Goal: Obtain resource: Download file/media

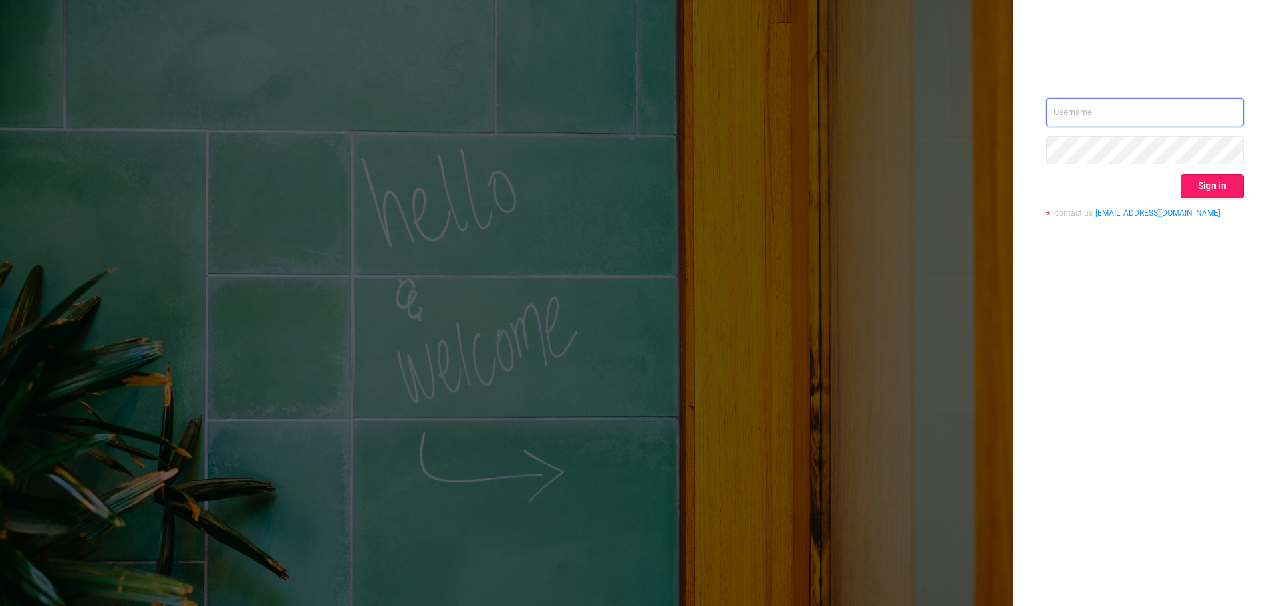
type input "svmadops@streamvisionmedia.com"
click at [1195, 182] on button "Sign in" at bounding box center [1212, 186] width 63 height 24
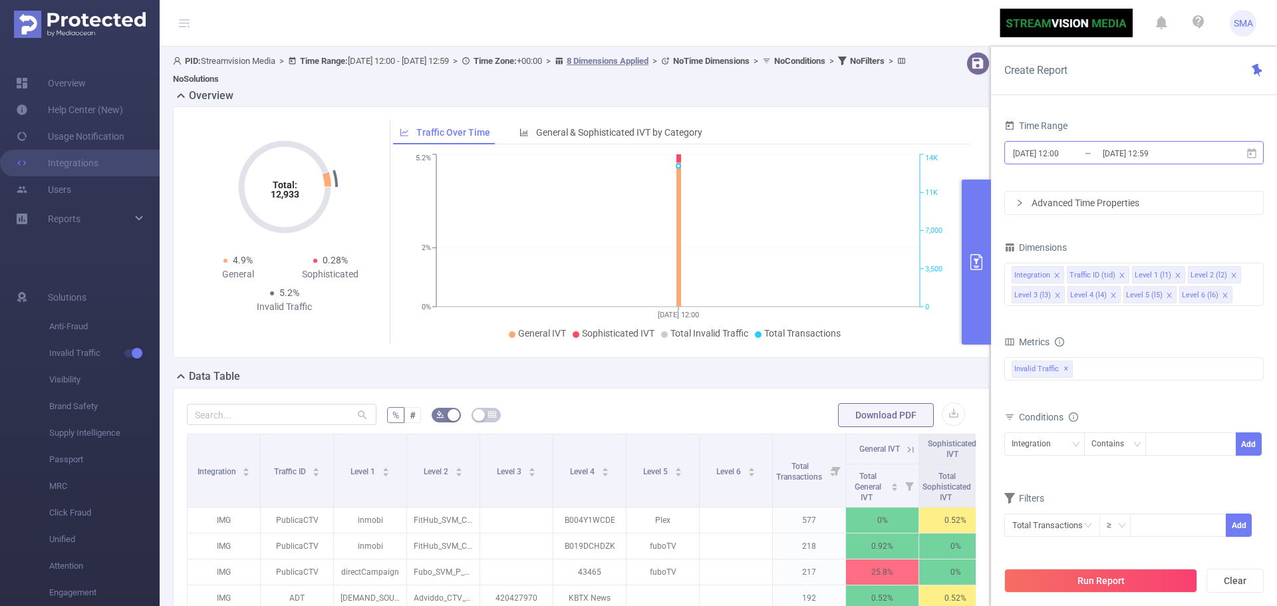
click at [1088, 150] on input "2025-09-12 12:00" at bounding box center [1066, 153] width 108 height 18
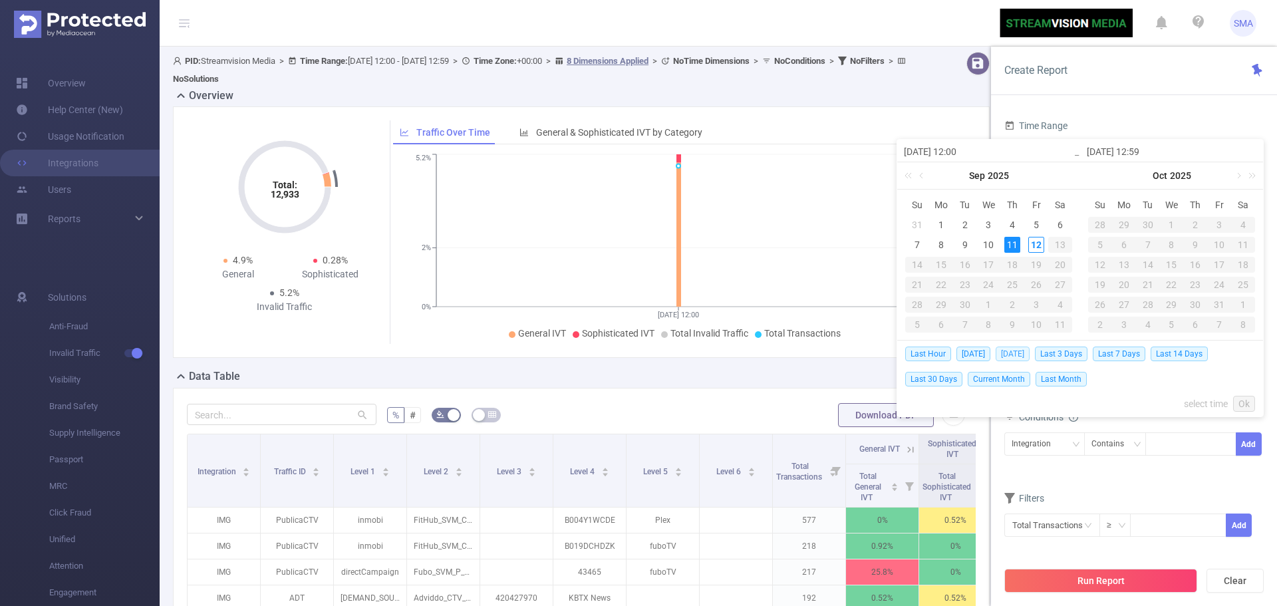
click at [1020, 356] on span "Yesterday" at bounding box center [1013, 354] width 34 height 15
type input "2025-09-11 00:00"
type input "2025-09-11 23:59"
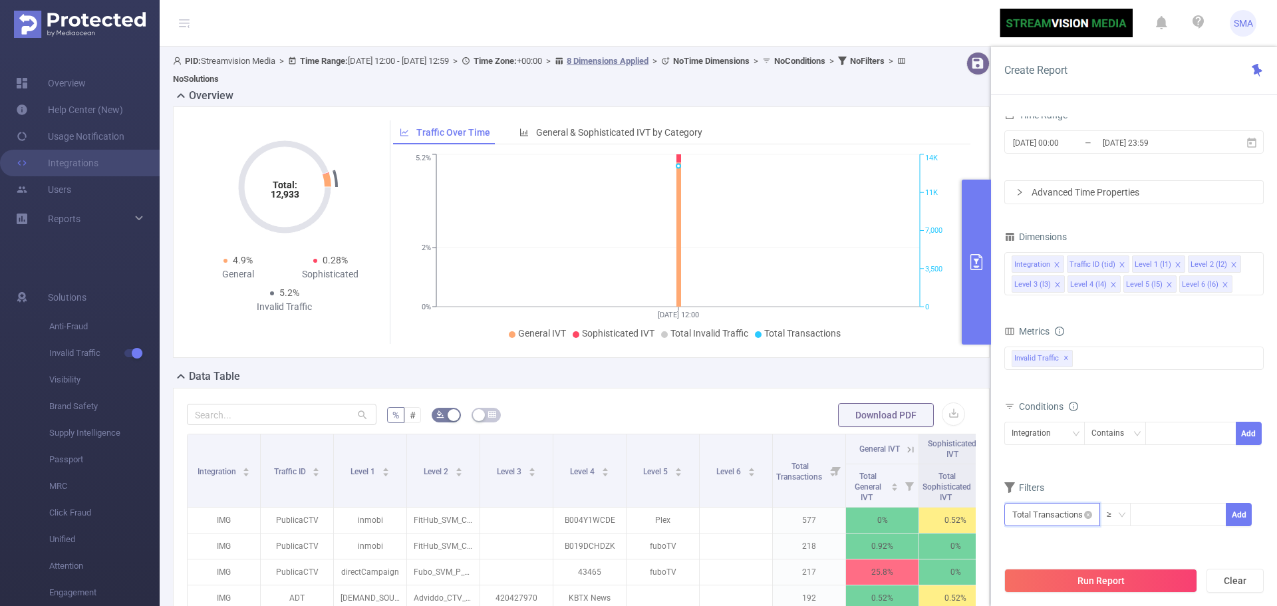
click at [1055, 514] on input "text" at bounding box center [1053, 514] width 96 height 23
click at [1051, 416] on li "Invalid Traffic" at bounding box center [1053, 415] width 96 height 21
click at [1127, 439] on li "IVT" at bounding box center [1146, 436] width 96 height 21
click at [1220, 387] on li "Total IVT" at bounding box center [1231, 393] width 73 height 21
drag, startPoint x: 1013, startPoint y: 548, endPoint x: 1047, endPoint y: 548, distance: 33.3
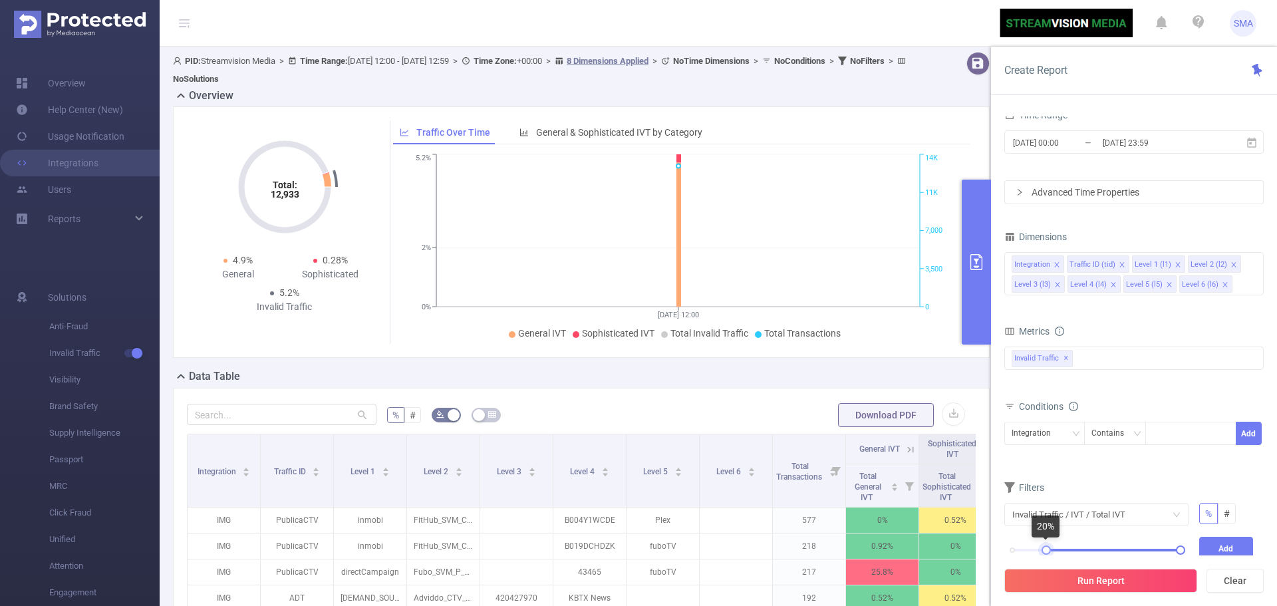
click at [1047, 548] on div at bounding box center [1046, 550] width 9 height 9
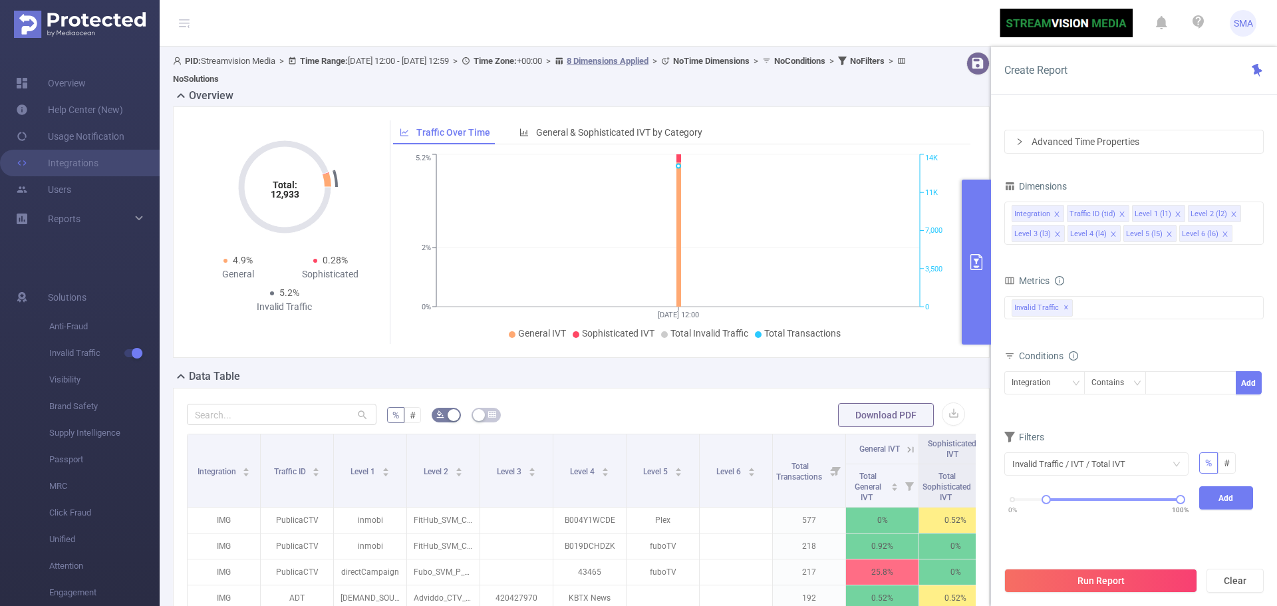
click at [1122, 351] on div "Conditions" at bounding box center [1134, 358] width 259 height 22
click at [1093, 579] on button "Run Report" at bounding box center [1101, 581] width 193 height 24
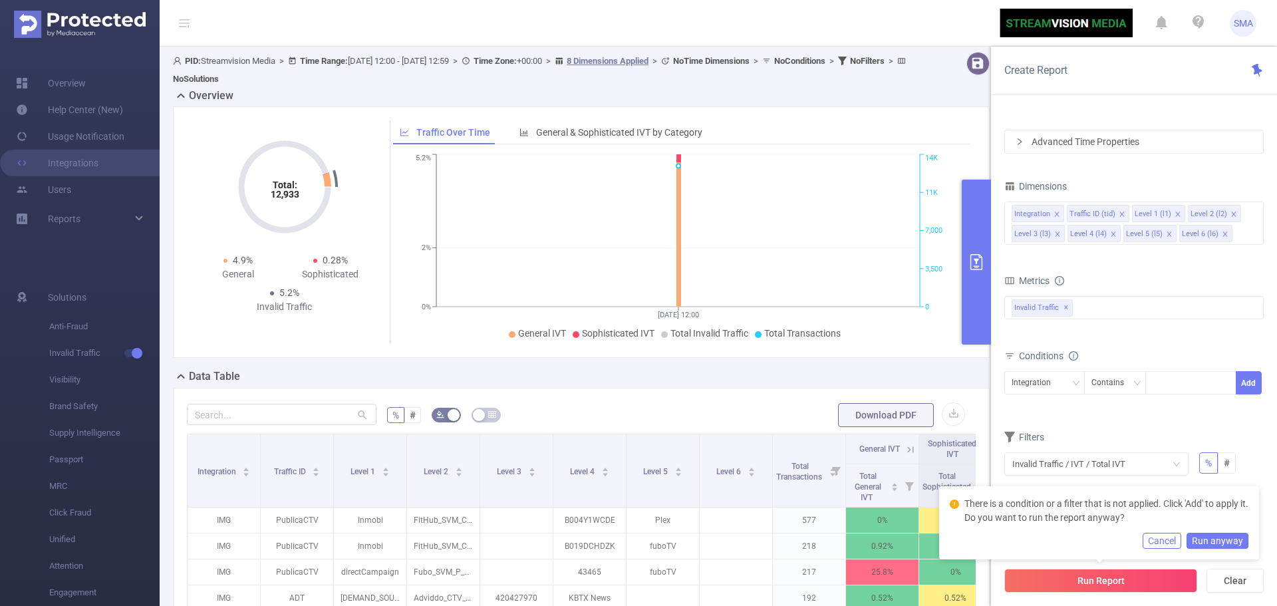
click at [1182, 420] on form "Dimensions Integration Traffic ID (tid) Level 1 (l1) Level 2 (l2) Level 3 (l3) …" at bounding box center [1134, 360] width 259 height 367
click at [1168, 538] on button "Cancel" at bounding box center [1162, 541] width 39 height 16
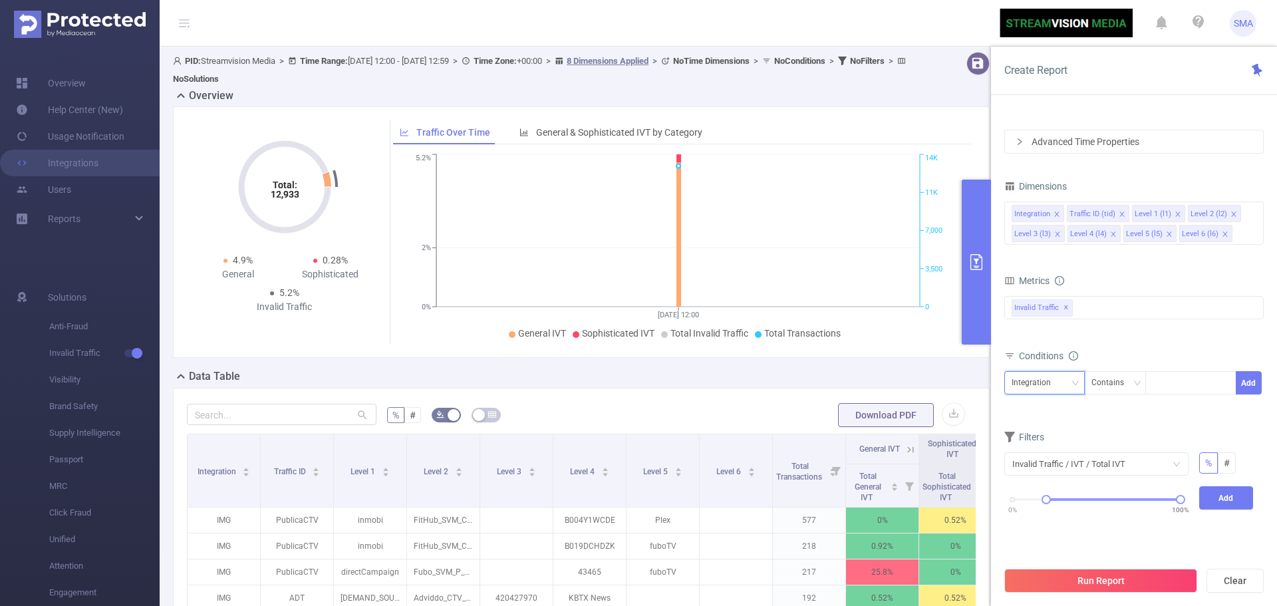
click at [1066, 382] on div "Integration" at bounding box center [1045, 383] width 66 height 22
click at [1117, 395] on div "Integration Contains Add" at bounding box center [1134, 386] width 259 height 30
click at [1117, 386] on div "Contains" at bounding box center [1113, 383] width 42 height 22
click at [1118, 331] on div "bp_total brand-safety brand_is_solution bp_adult bp_arms bp_crime bp_death_inju…" at bounding box center [1134, 315] width 259 height 39
click at [1070, 387] on div "Integration" at bounding box center [1045, 383] width 66 height 22
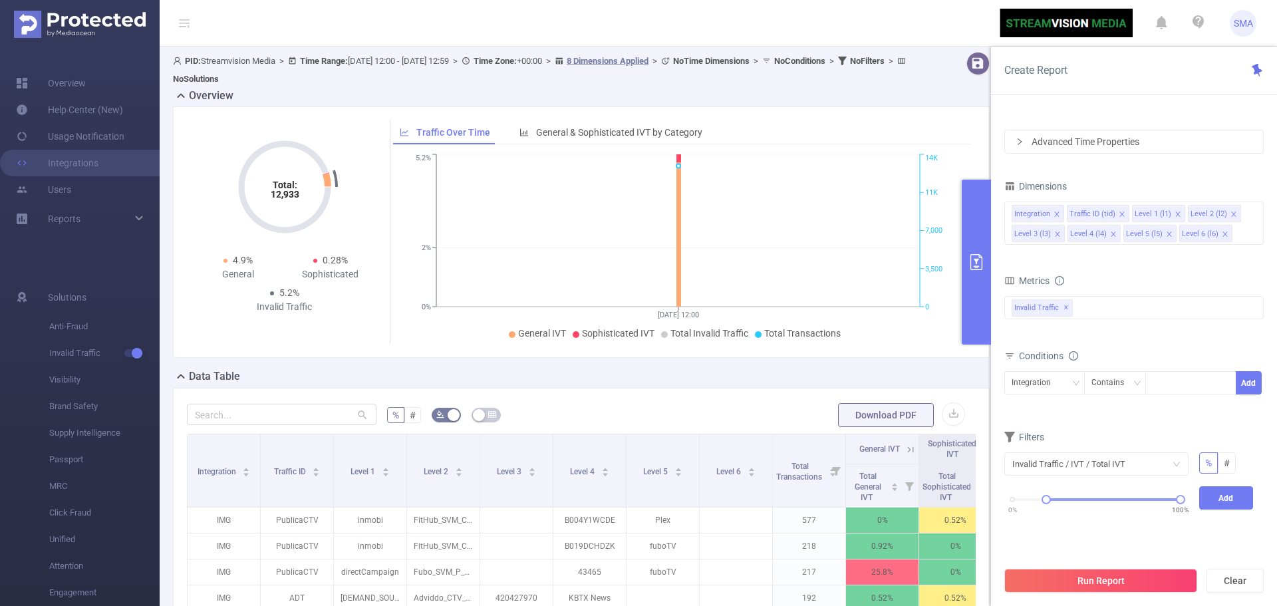
click at [1116, 422] on form "Dimensions Integration Traffic ID (tid) Level 1 (l1) Level 2 (l2) Level 3 (l3) …" at bounding box center [1134, 360] width 259 height 367
click at [1100, 582] on button "Run Report" at bounding box center [1101, 581] width 193 height 24
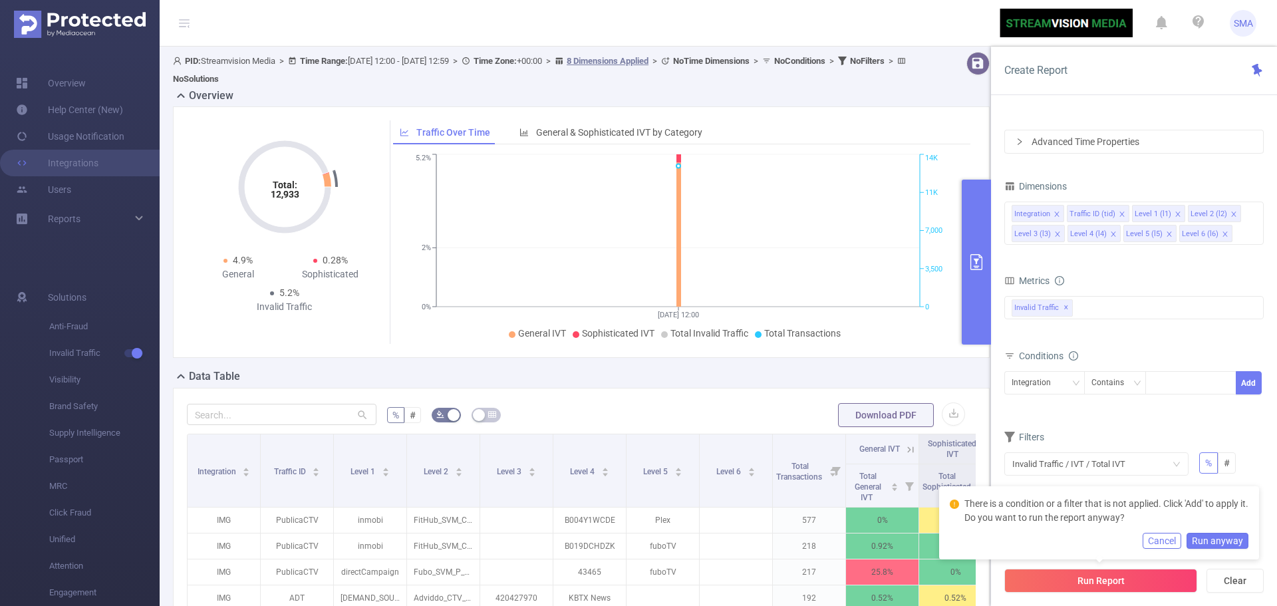
click at [1222, 539] on button "Run anyway" at bounding box center [1218, 541] width 62 height 16
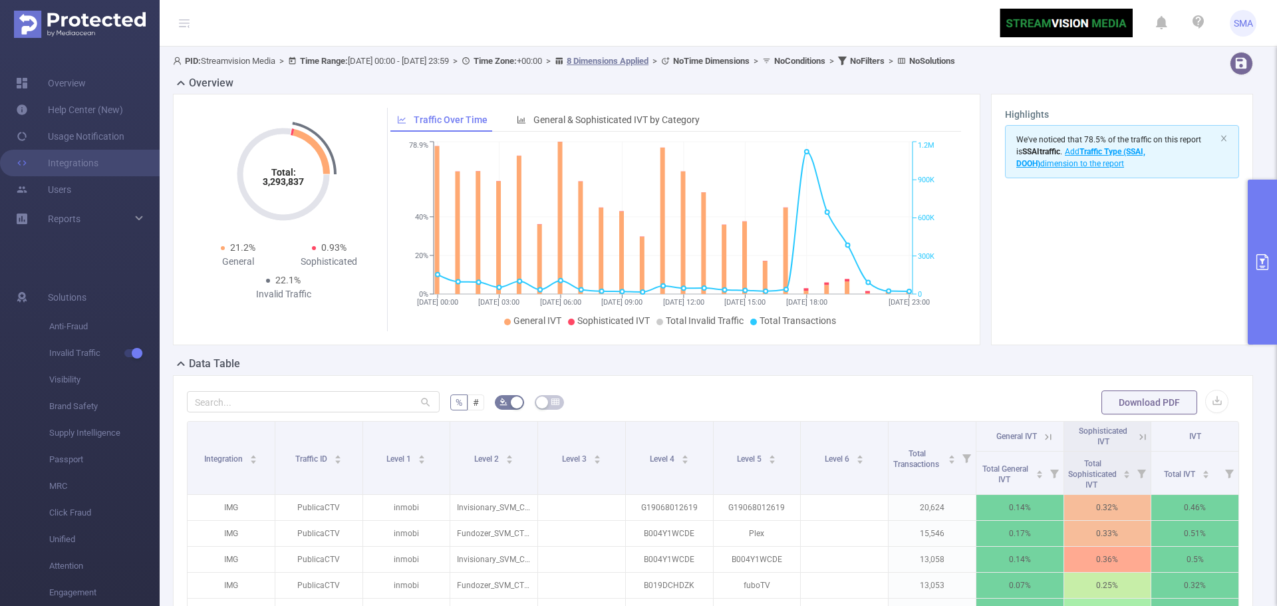
click at [1259, 268] on icon "primary" at bounding box center [1263, 262] width 16 height 16
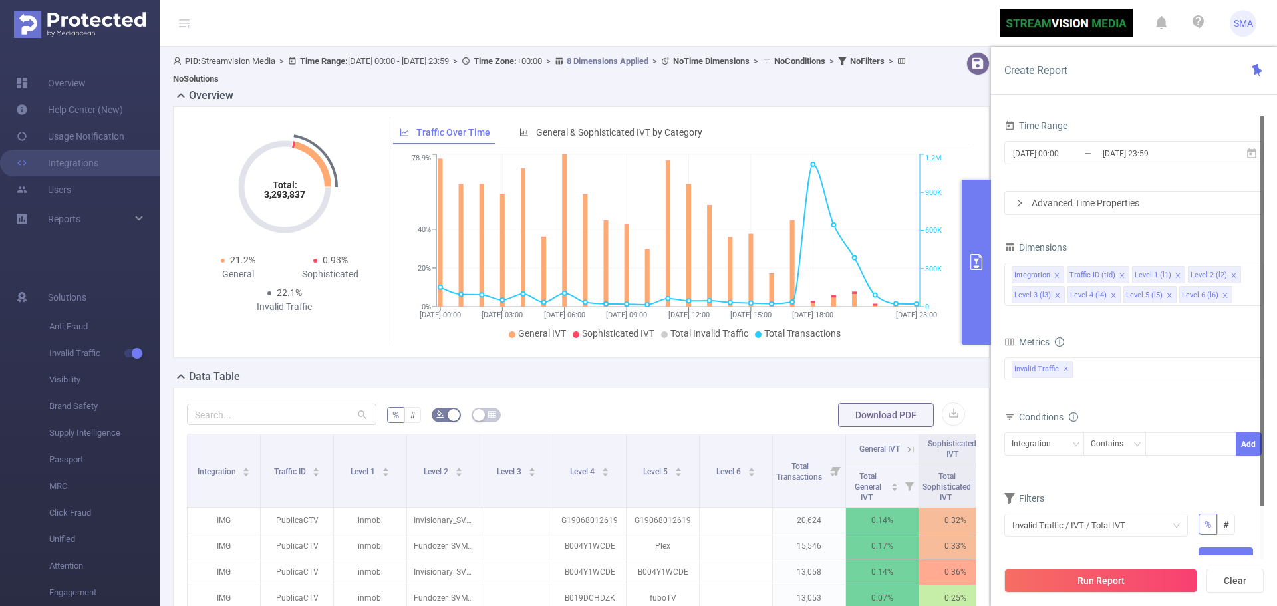
click at [1047, 209] on div "Advanced Time Properties" at bounding box center [1134, 203] width 258 height 23
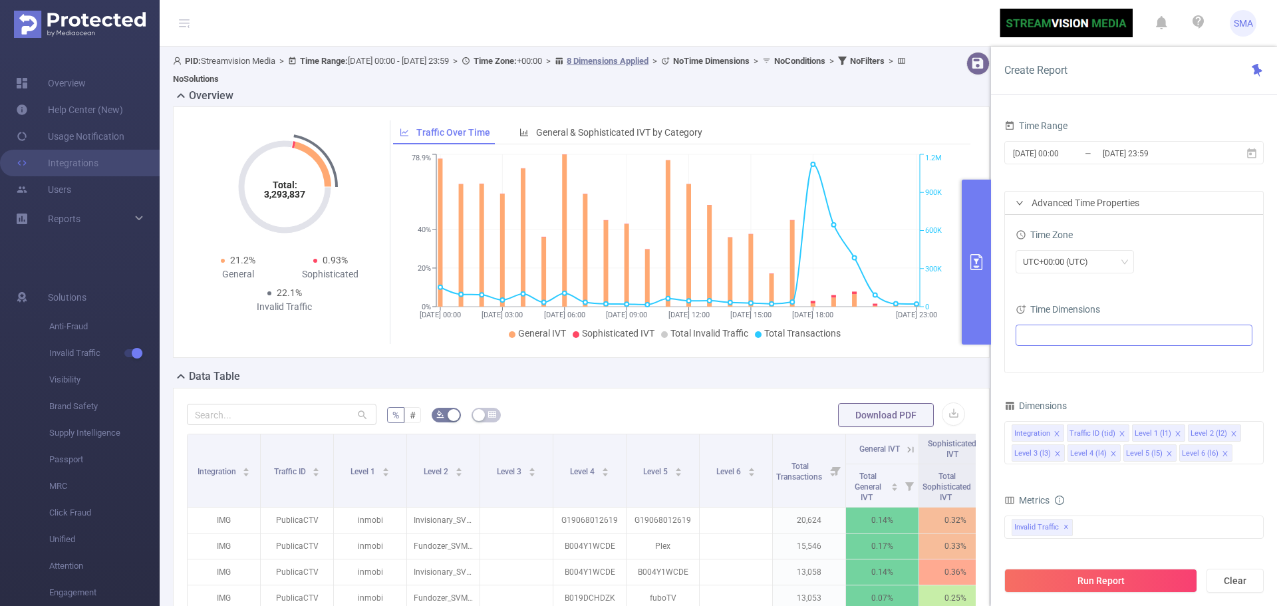
click at [1061, 328] on ul at bounding box center [1129, 335] width 219 height 20
click at [1062, 355] on span "Date (Example: 2025-09-12 )" at bounding box center [1091, 360] width 81 height 11
click at [1136, 307] on div "Time Dimensions" at bounding box center [1134, 311] width 237 height 22
click at [1088, 155] on input "2025-09-11 00:00" at bounding box center [1066, 153] width 108 height 18
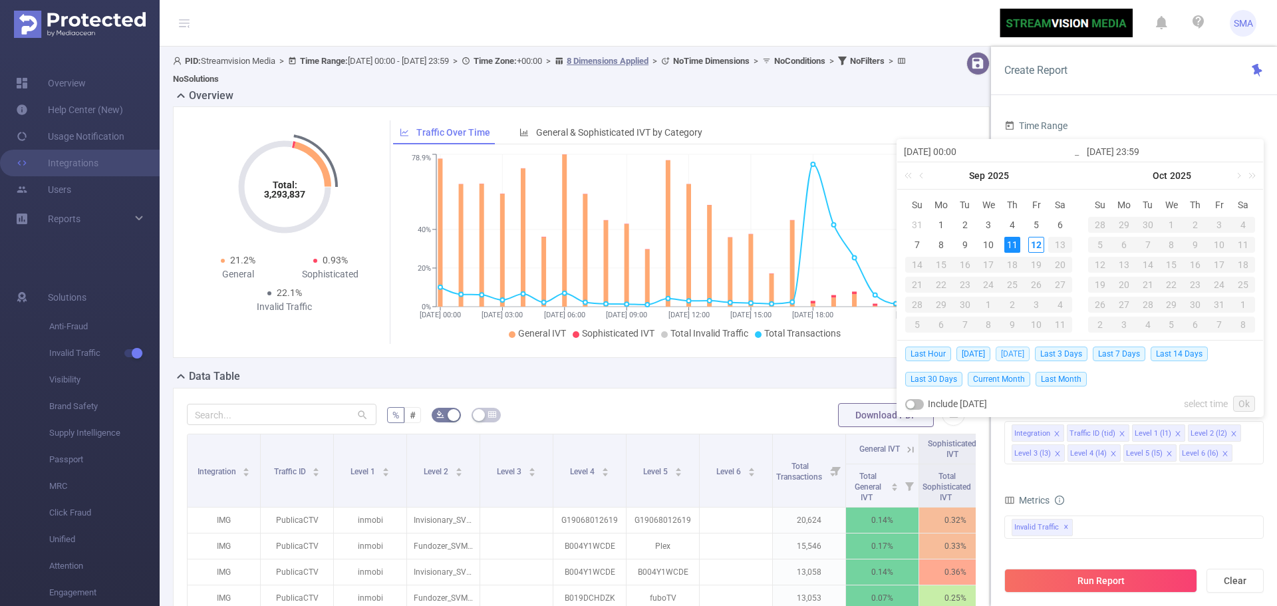
click at [1023, 354] on span "Yesterday" at bounding box center [1013, 354] width 34 height 15
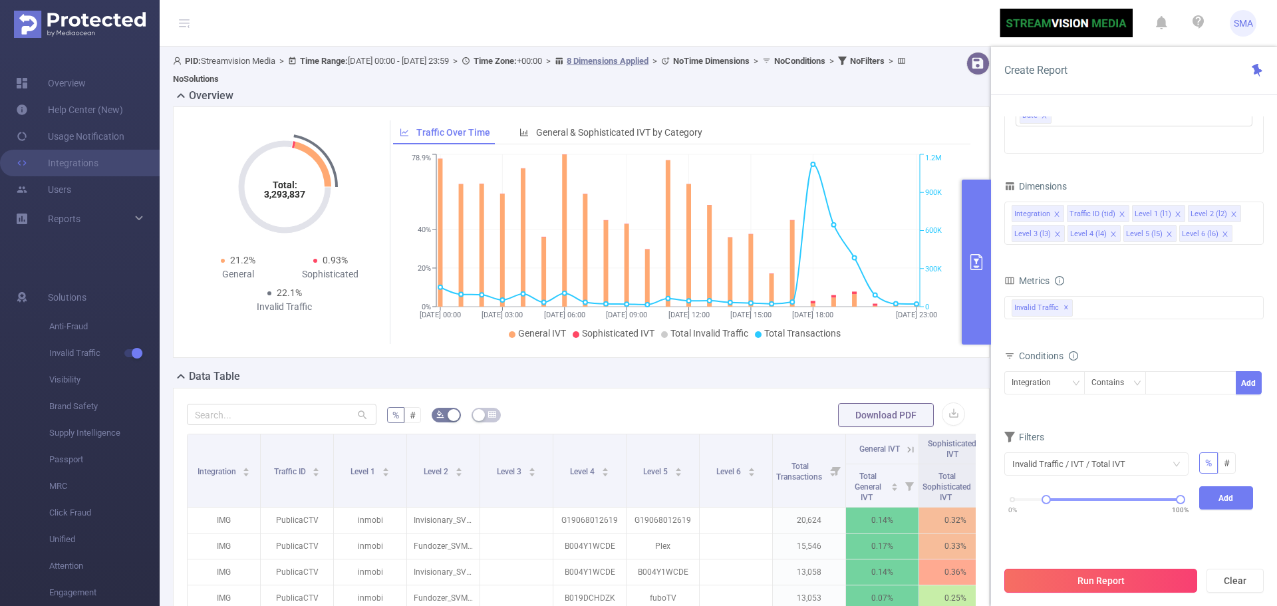
click at [1077, 579] on button "Run Report" at bounding box center [1101, 581] width 193 height 24
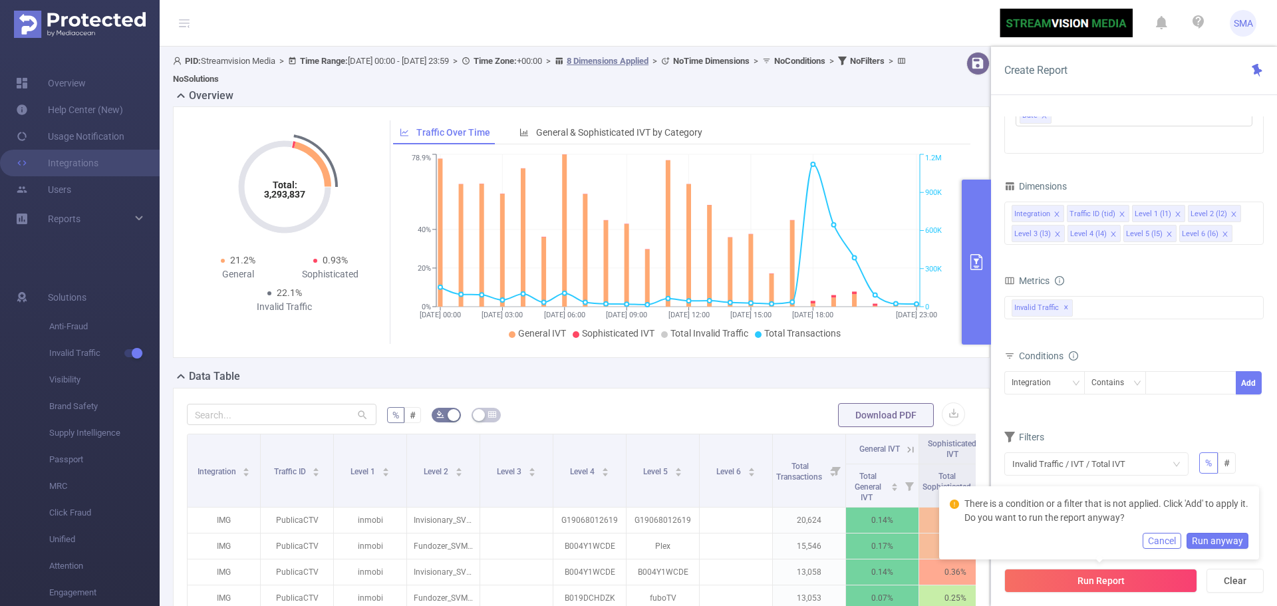
click at [1232, 544] on button "Run anyway" at bounding box center [1218, 541] width 62 height 16
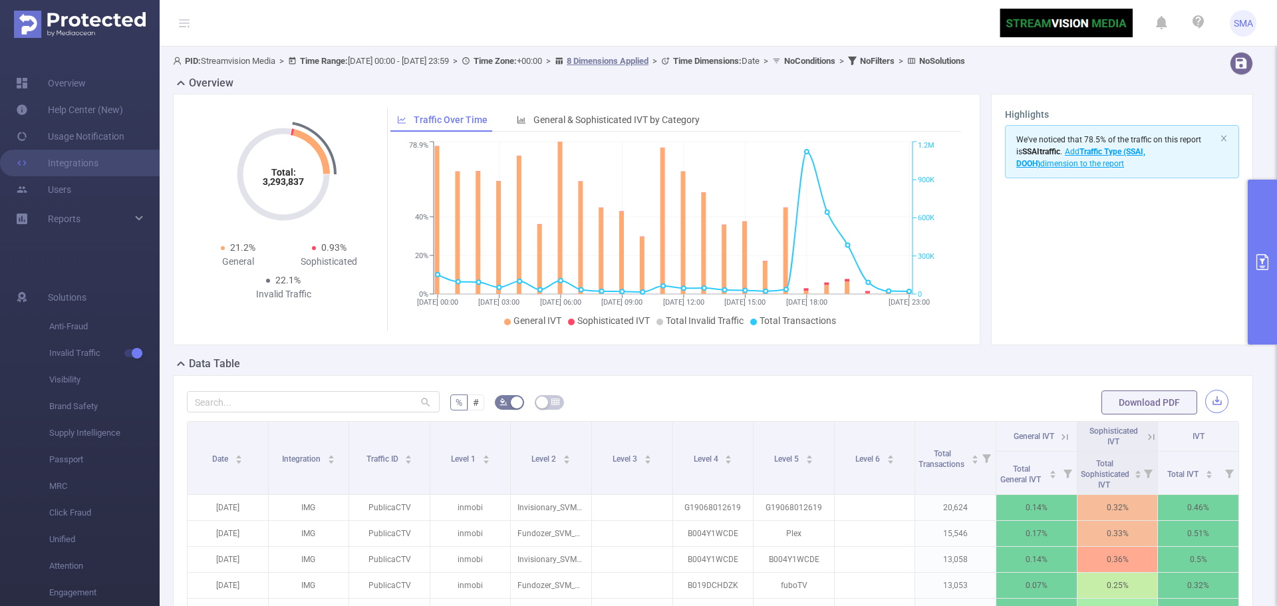
click at [1206, 406] on button "button" at bounding box center [1217, 401] width 23 height 23
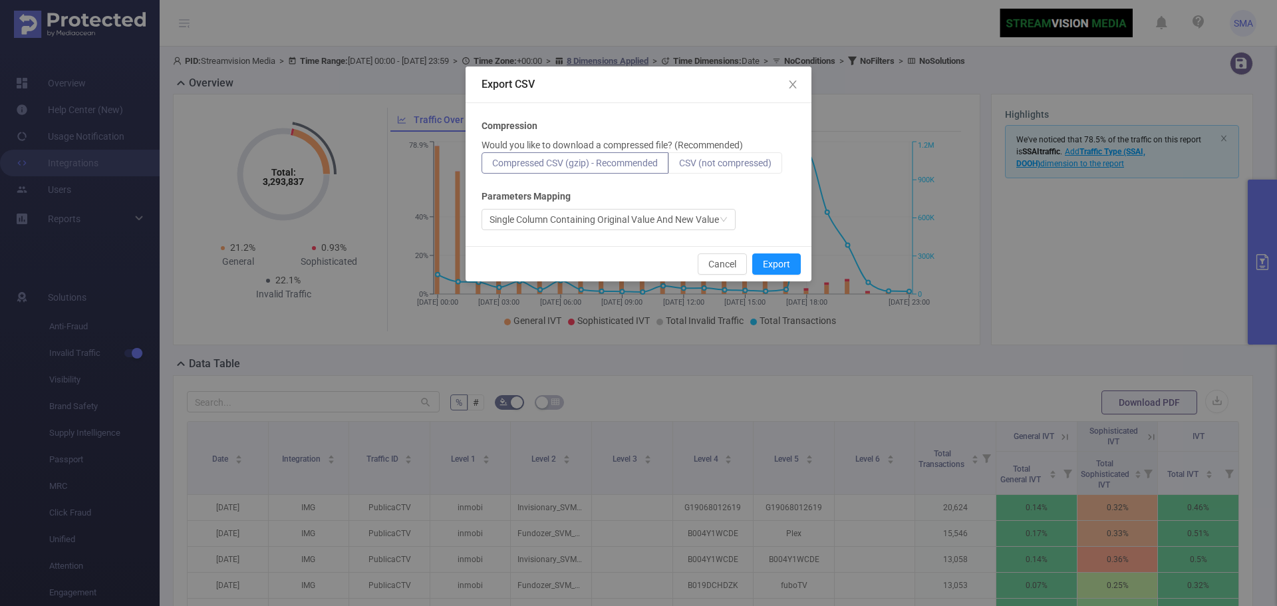
click at [762, 166] on span "CSV (not compressed)" at bounding box center [725, 163] width 92 height 11
click at [679, 166] on input "CSV (not compressed)" at bounding box center [679, 166] width 0 height 0
click at [784, 262] on button "Export" at bounding box center [776, 263] width 49 height 21
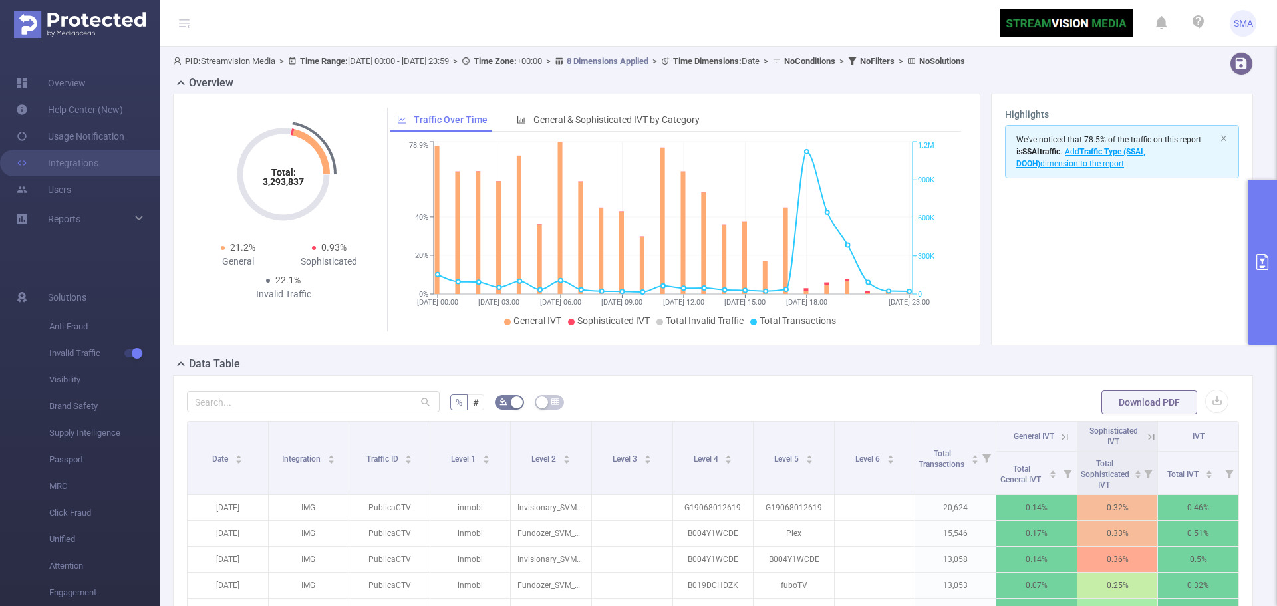
click at [1203, 72] on div at bounding box center [1213, 63] width 91 height 23
click at [1261, 261] on icon "primary" at bounding box center [1263, 262] width 16 height 16
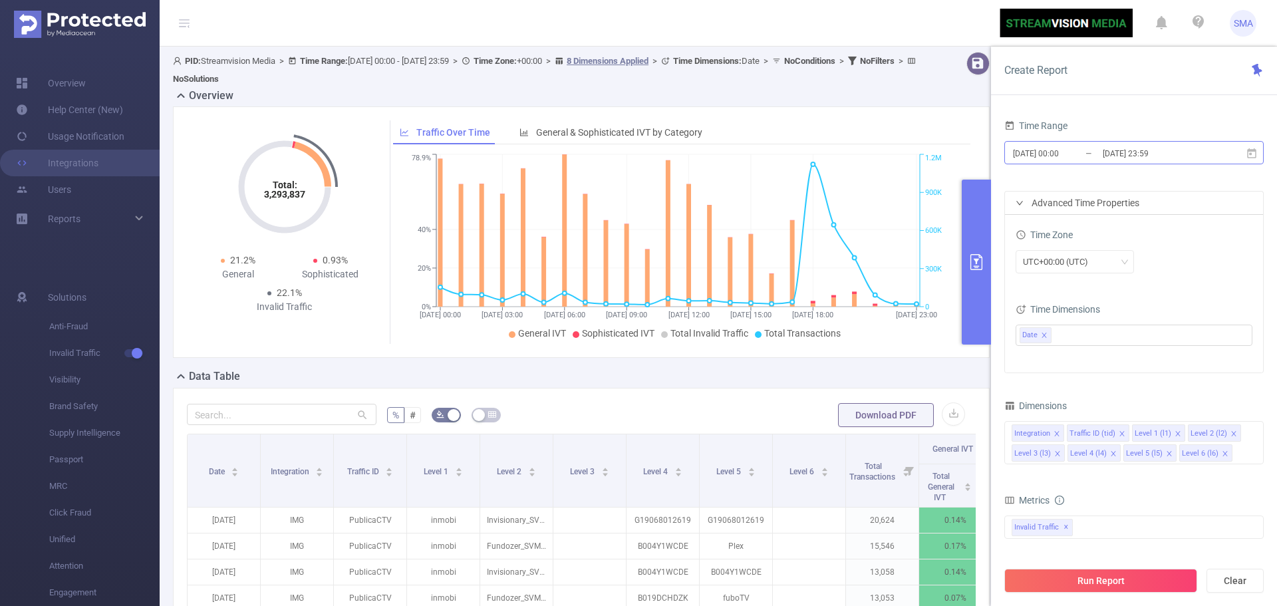
click at [1096, 156] on input "2025-09-11 00:00" at bounding box center [1066, 153] width 108 height 18
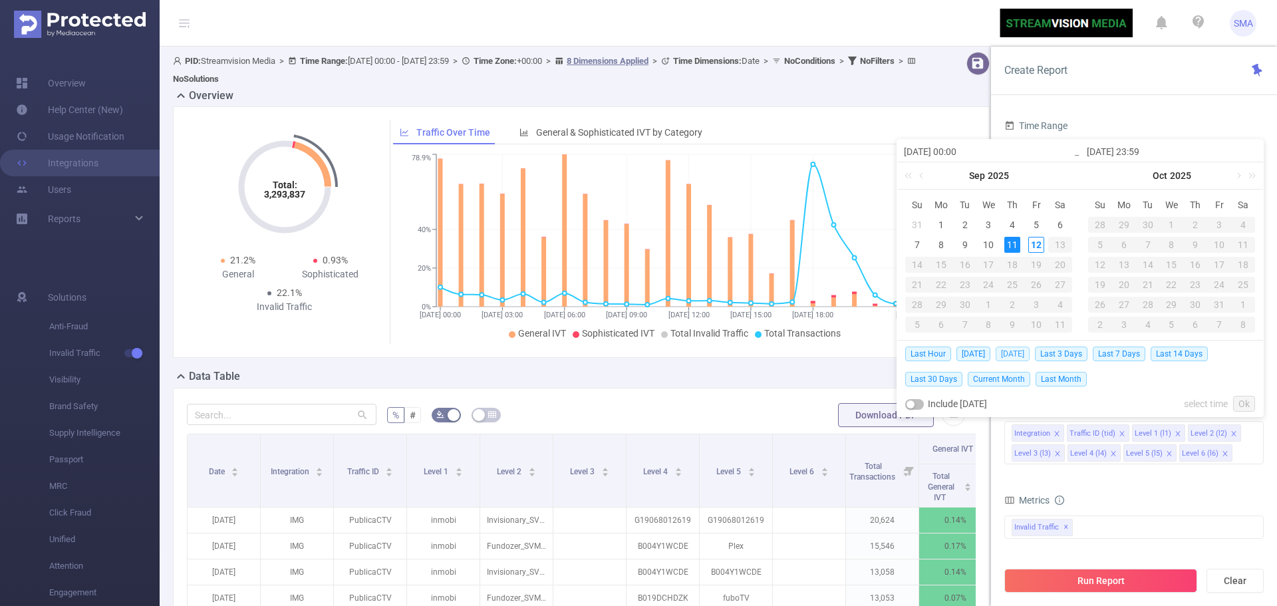
click at [1015, 353] on span "Yesterday" at bounding box center [1013, 354] width 34 height 15
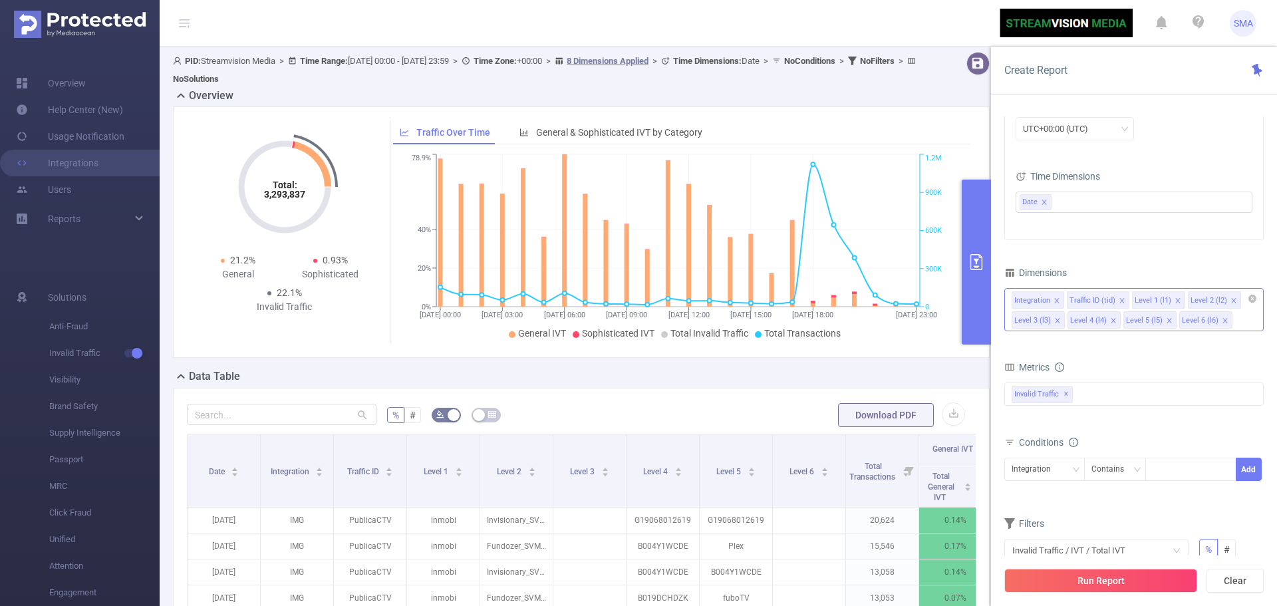
click at [1223, 321] on icon "icon: close" at bounding box center [1225, 320] width 7 height 7
click at [1191, 323] on div "Integration Traffic ID (tid) Level 1 (l1) Level 2 (l2) Level 3 (l3) Level 4 (l4…" at bounding box center [1134, 309] width 259 height 43
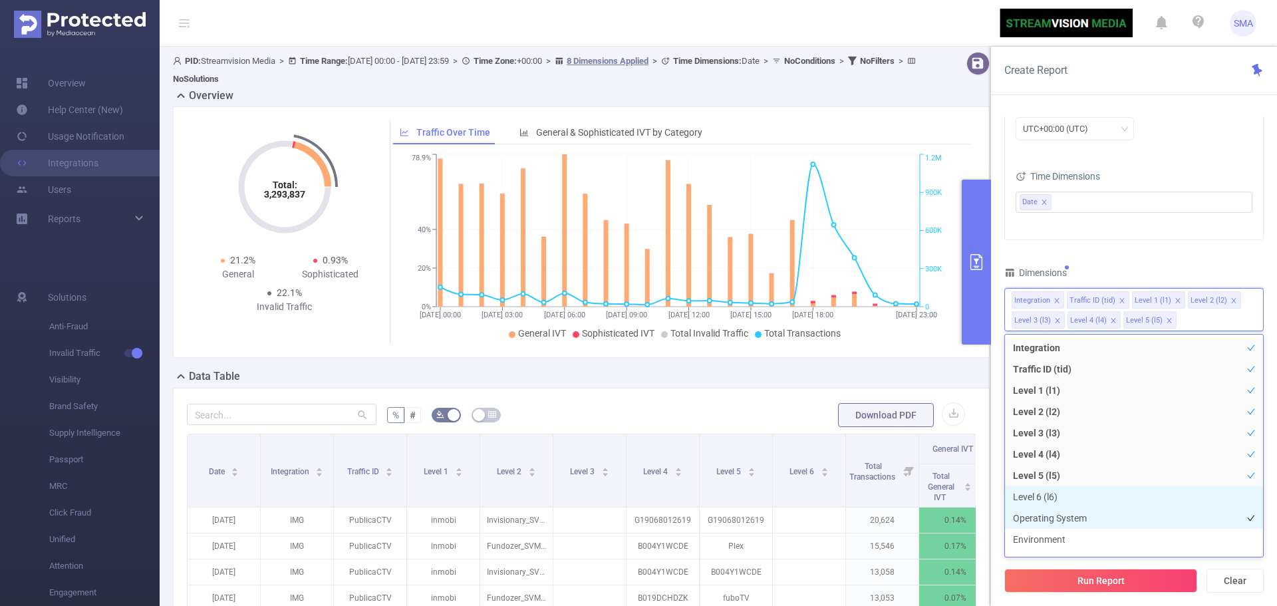
drag, startPoint x: 1111, startPoint y: 402, endPoint x: 1066, endPoint y: 524, distance: 129.9
click at [1066, 524] on ul "Integration Traffic ID (tid) Level 1 (l1) Level 2 (l2) Level 3 (l3) Level 4 (l4…" at bounding box center [1134, 446] width 259 height 224
click at [1075, 516] on li "Operating System" at bounding box center [1134, 518] width 258 height 21
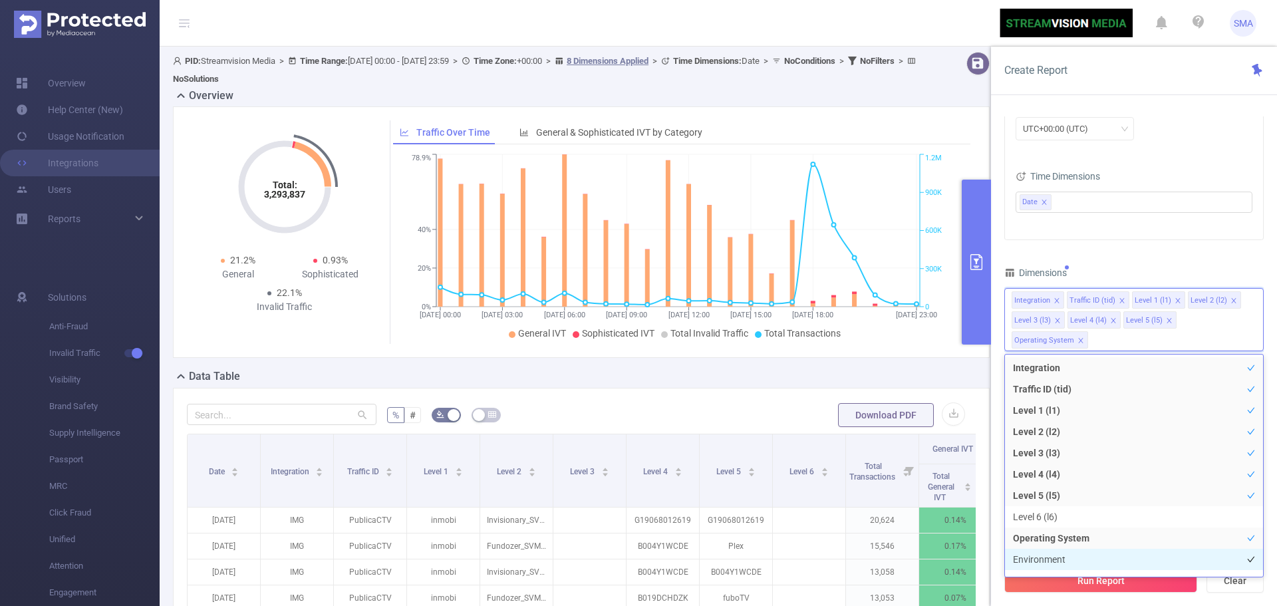
click at [1060, 556] on li "Environment" at bounding box center [1134, 559] width 258 height 21
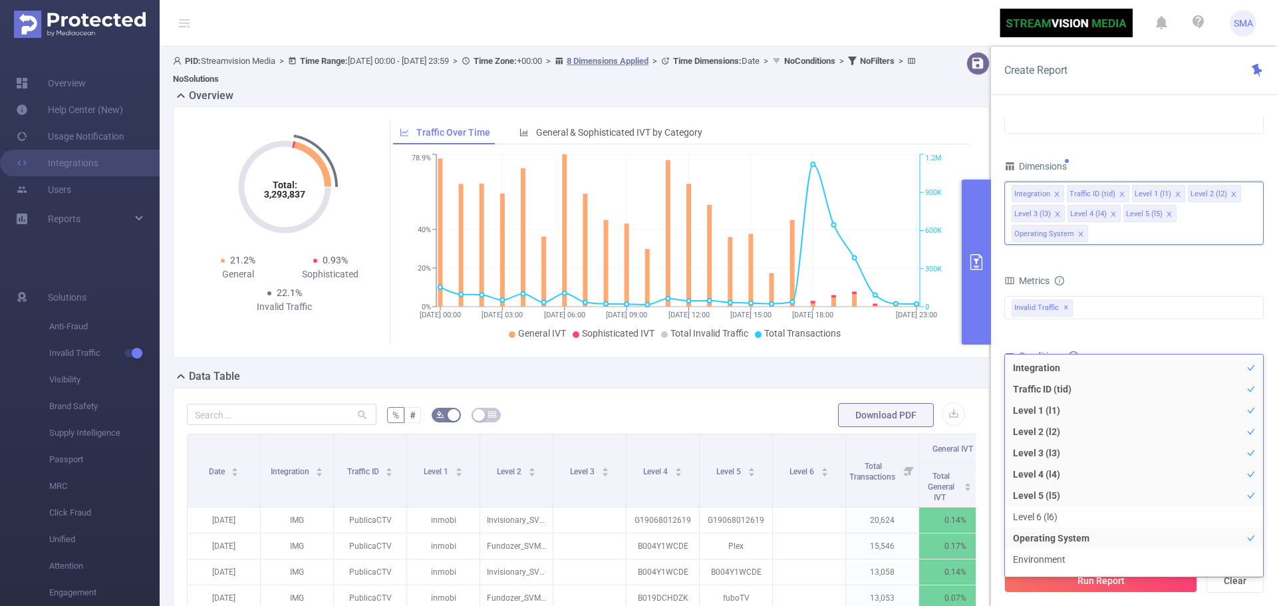
click at [1084, 231] on icon "icon: close" at bounding box center [1081, 234] width 7 height 7
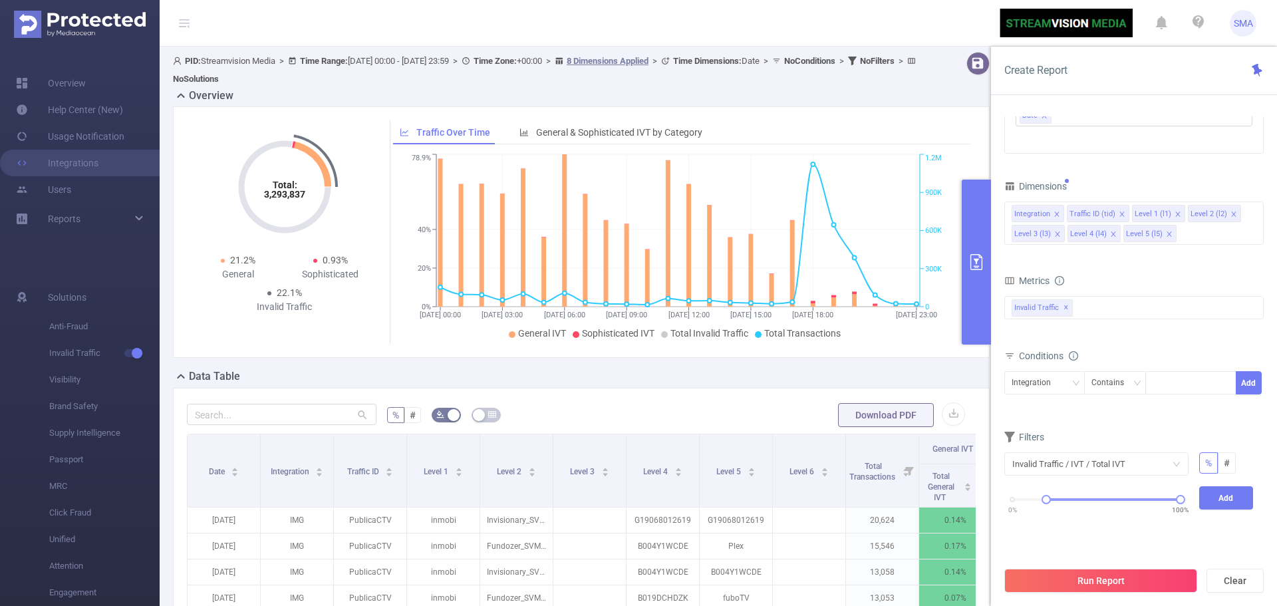
click at [1186, 168] on div "Time Range 2025-09-11 00:00 _ 2025-09-11 23:59 Advanced Time Properties Time Zo…" at bounding box center [1134, 220] width 259 height 647
click at [1072, 380] on icon "icon: down" at bounding box center [1076, 383] width 8 height 8
click at [1110, 382] on div "Contains" at bounding box center [1113, 383] width 42 height 22
click at [1063, 409] on div "Conditions Integration Contains Add" at bounding box center [1134, 379] width 259 height 65
click at [1104, 575] on button "Run Report" at bounding box center [1101, 581] width 193 height 24
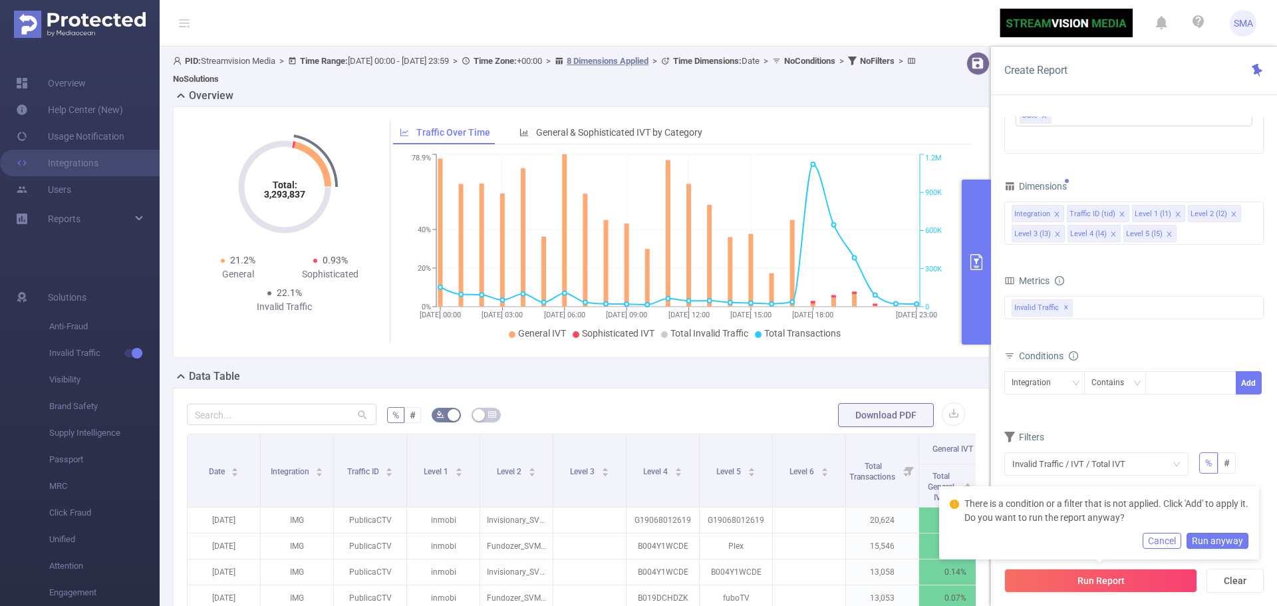
click at [1168, 410] on div "Conditions Integration Contains Add" at bounding box center [1134, 379] width 259 height 65
click at [1156, 536] on button "Cancel" at bounding box center [1162, 541] width 39 height 16
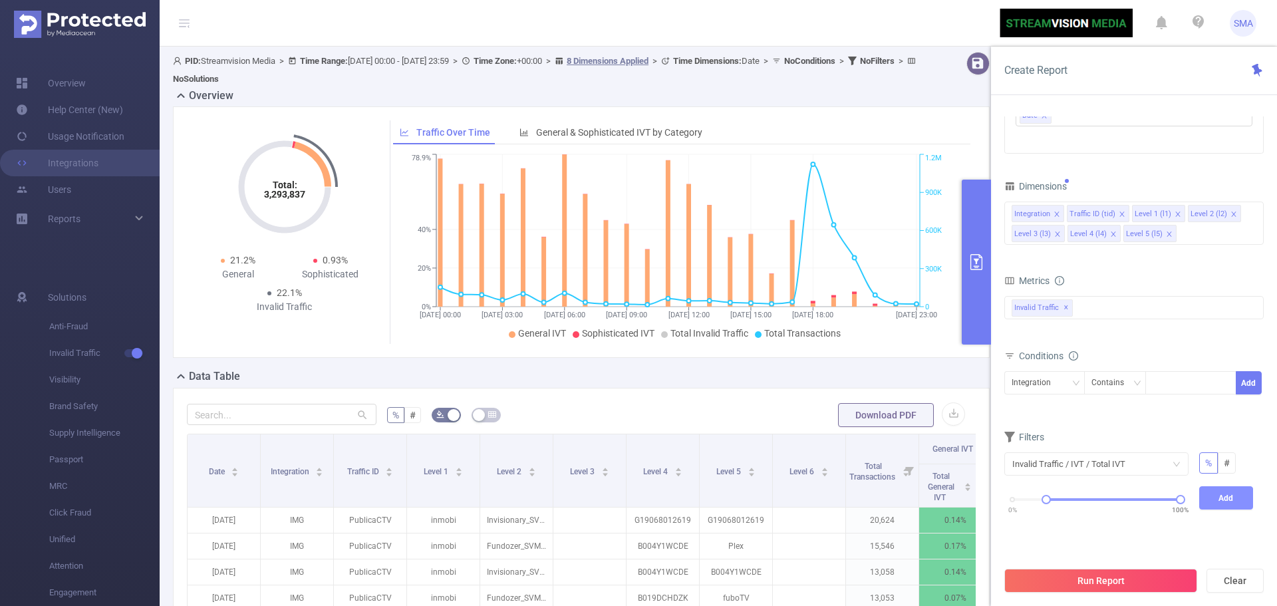
click at [1233, 503] on button "Add" at bounding box center [1227, 497] width 55 height 23
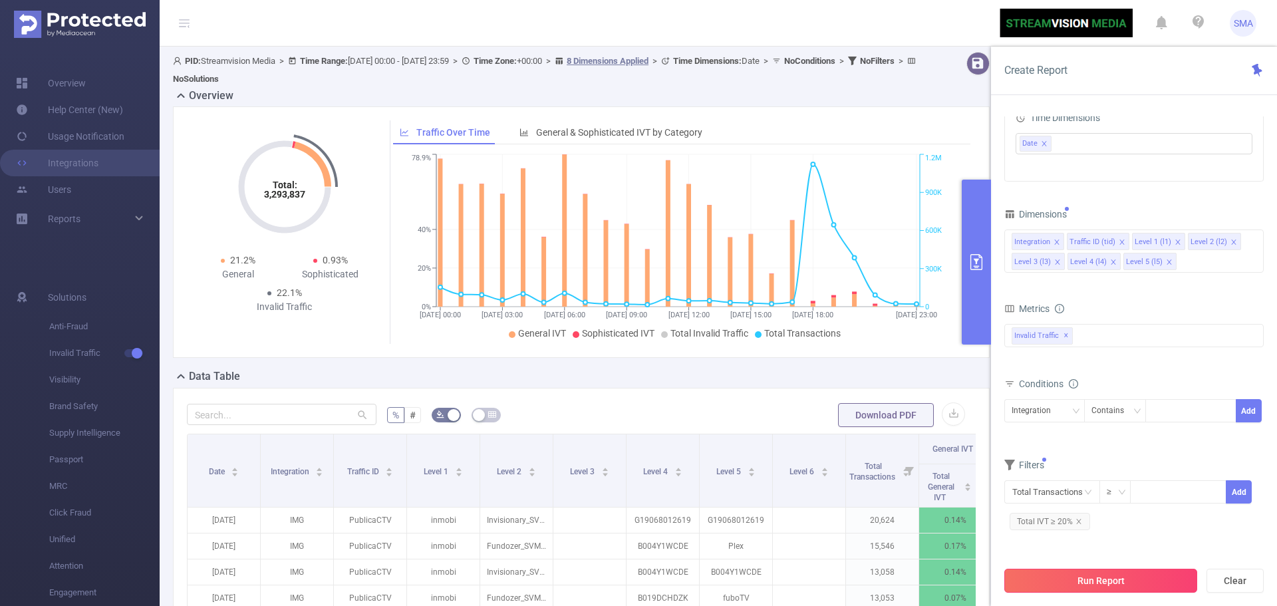
click at [1092, 580] on button "Run Report" at bounding box center [1101, 581] width 193 height 24
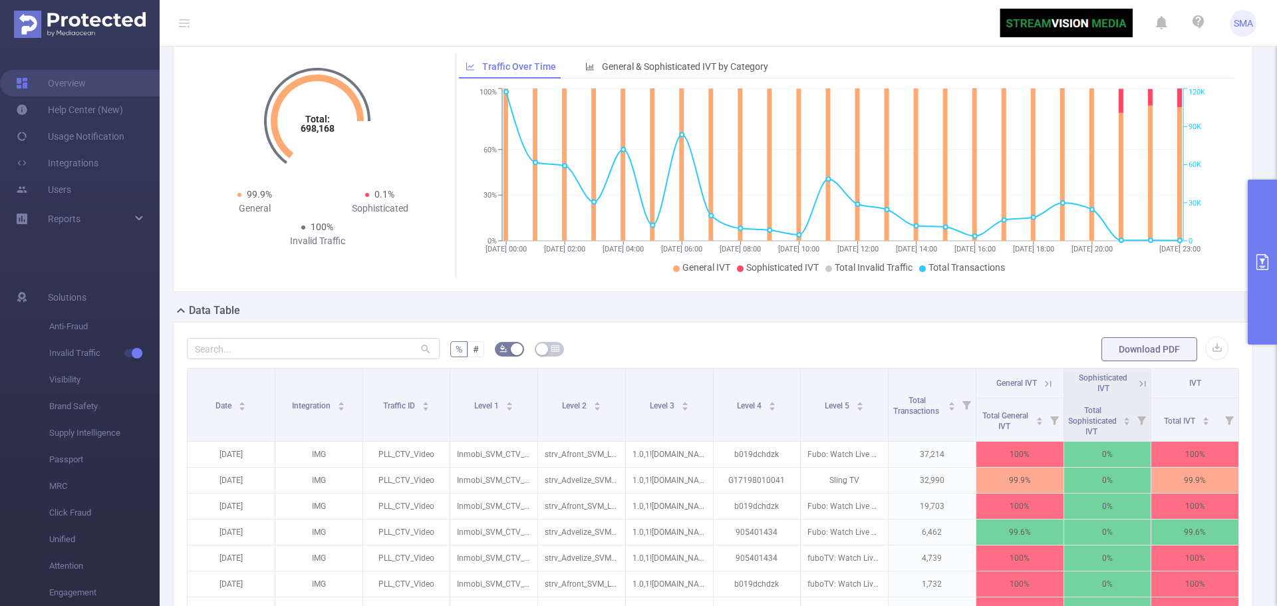
scroll to position [67, 0]
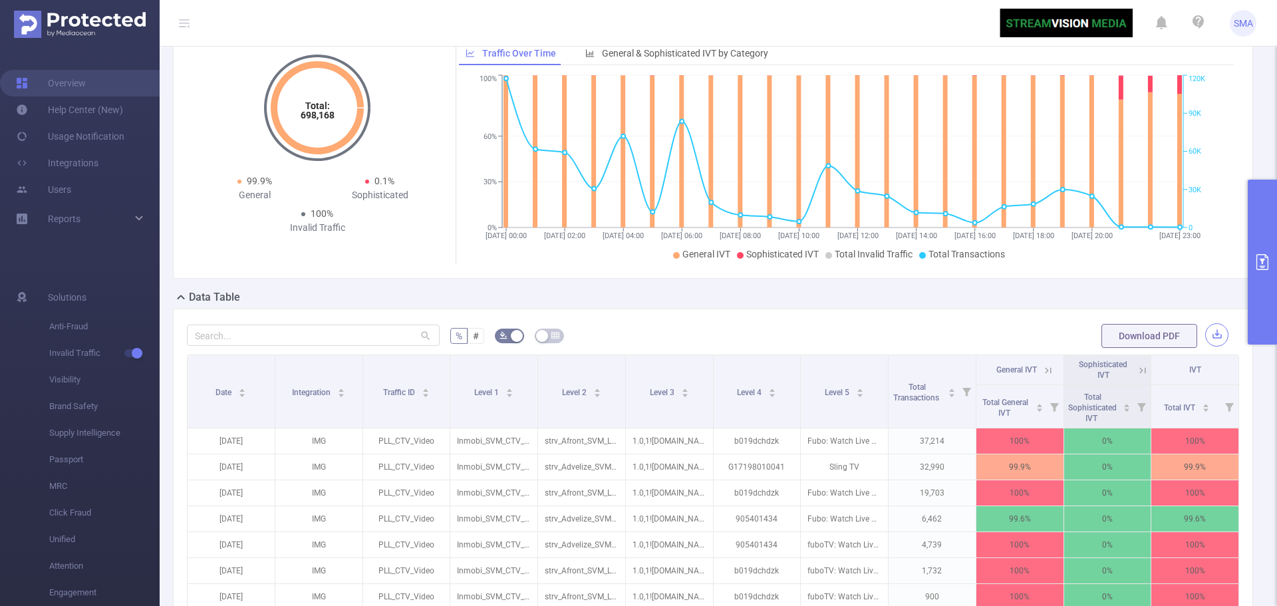
click at [1210, 336] on button "button" at bounding box center [1217, 334] width 23 height 23
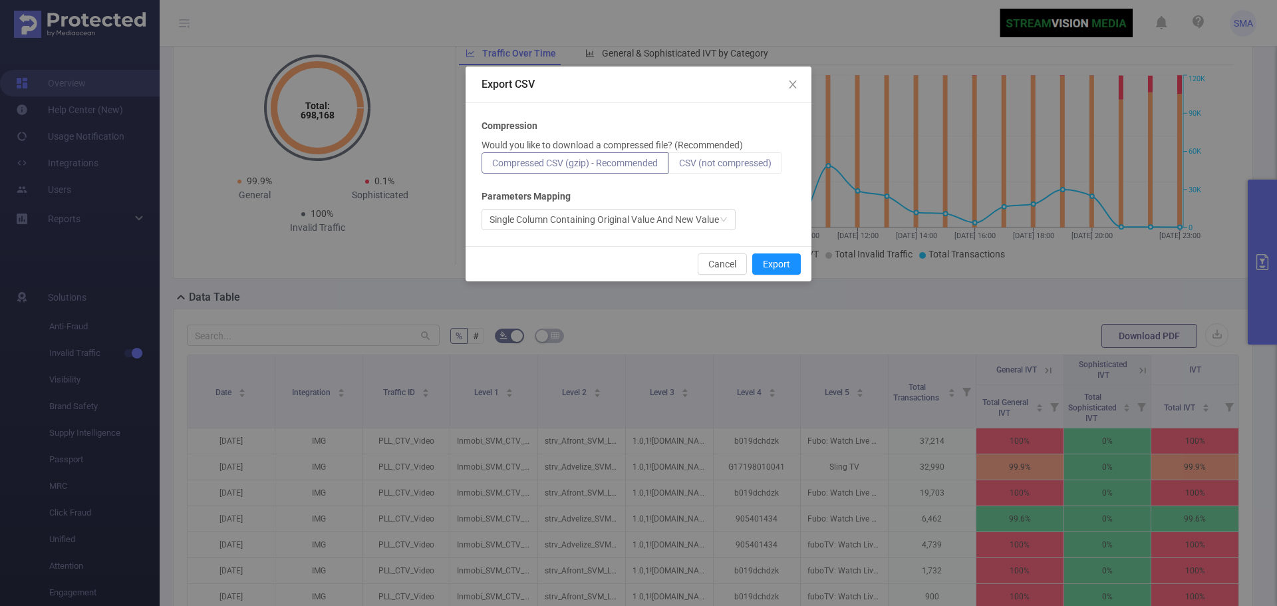
click at [750, 161] on span "CSV (not compressed)" at bounding box center [725, 163] width 92 height 11
click at [679, 166] on input "CSV (not compressed)" at bounding box center [679, 166] width 0 height 0
click at [776, 260] on button "Export" at bounding box center [776, 263] width 49 height 21
